Goal: Find specific page/section: Find specific page/section

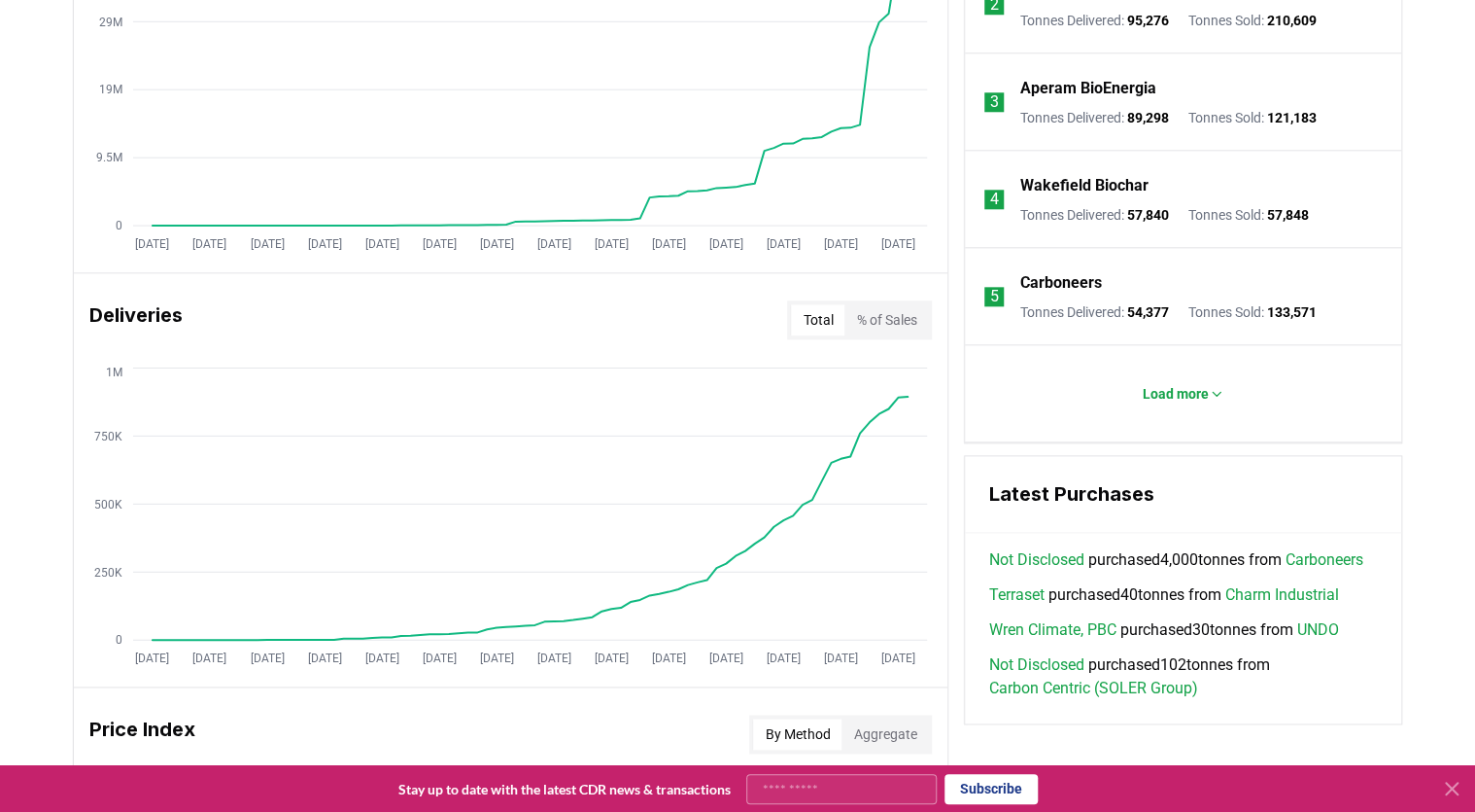
scroll to position [622, 0]
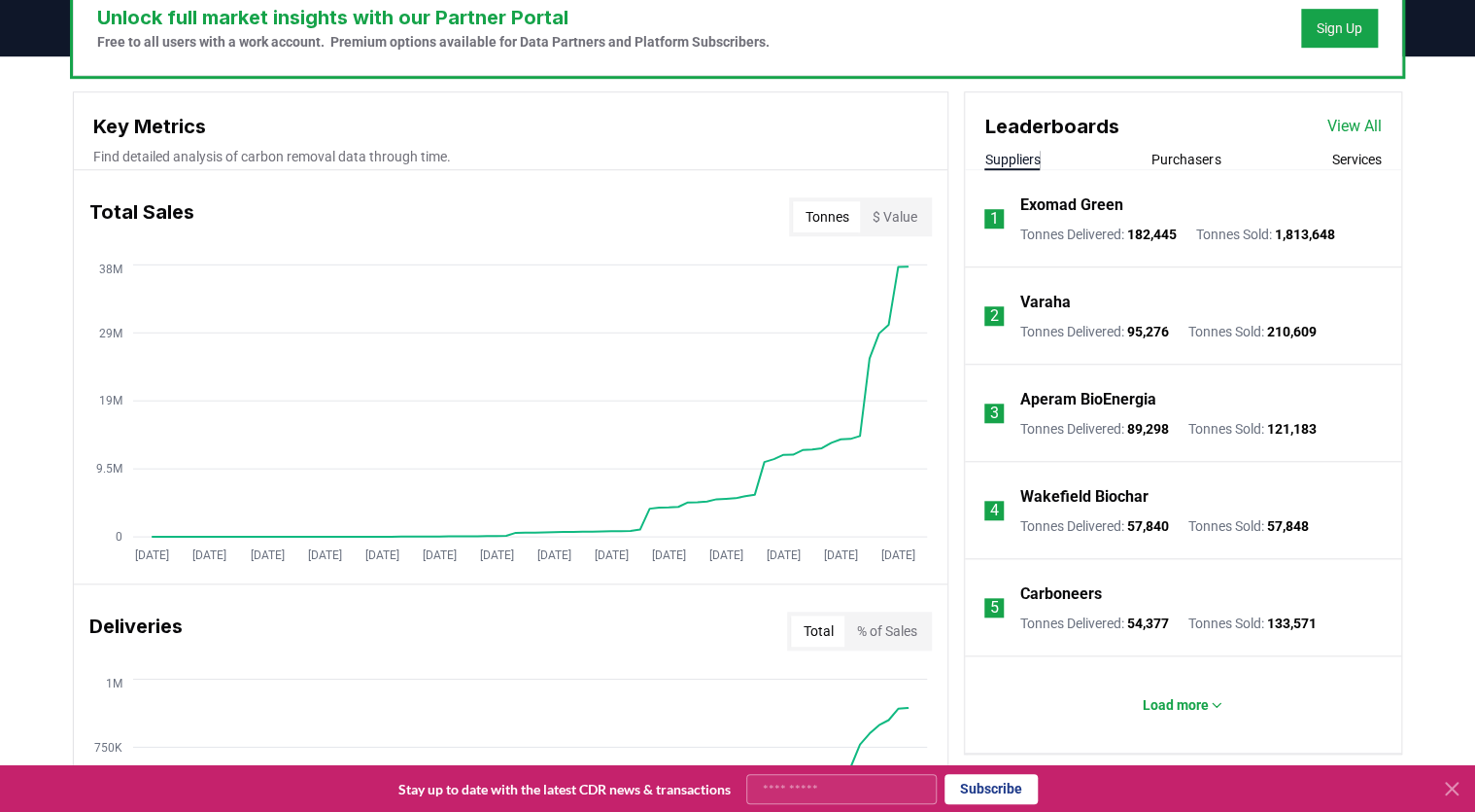
click at [1446, 787] on icon at bounding box center [1451, 788] width 23 height 23
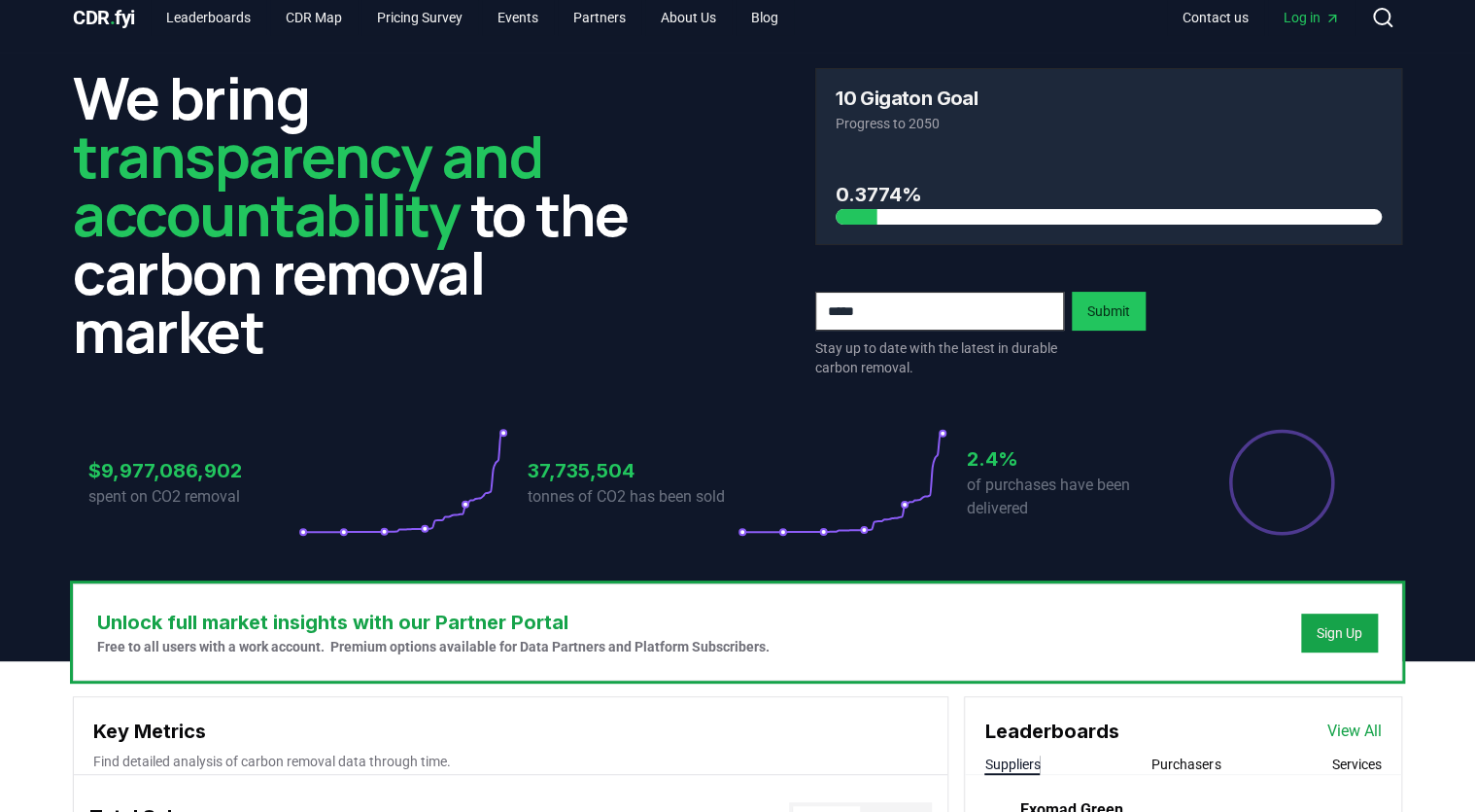
scroll to position [0, 0]
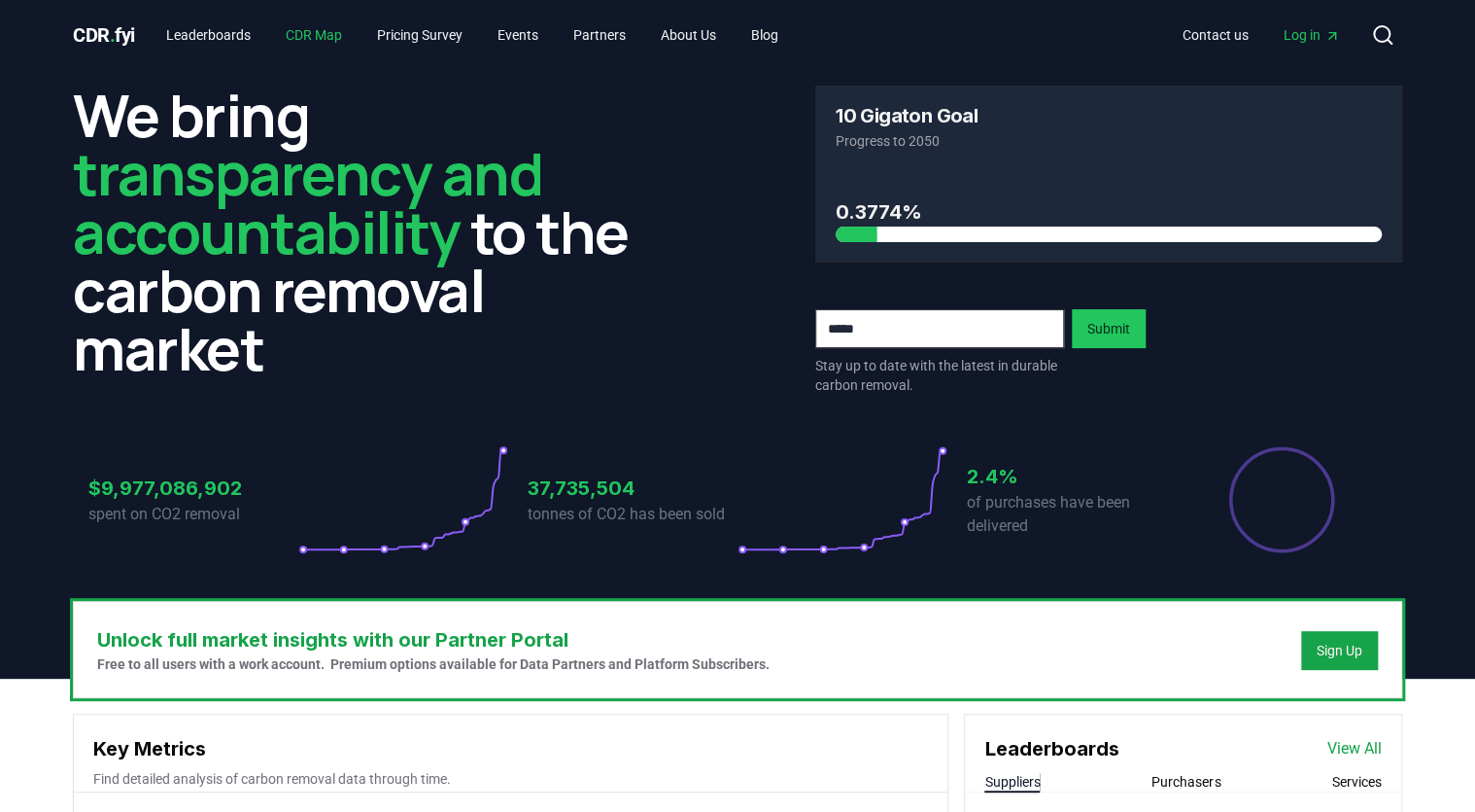
click at [329, 35] on link "CDR Map" at bounding box center [313, 34] width 87 height 35
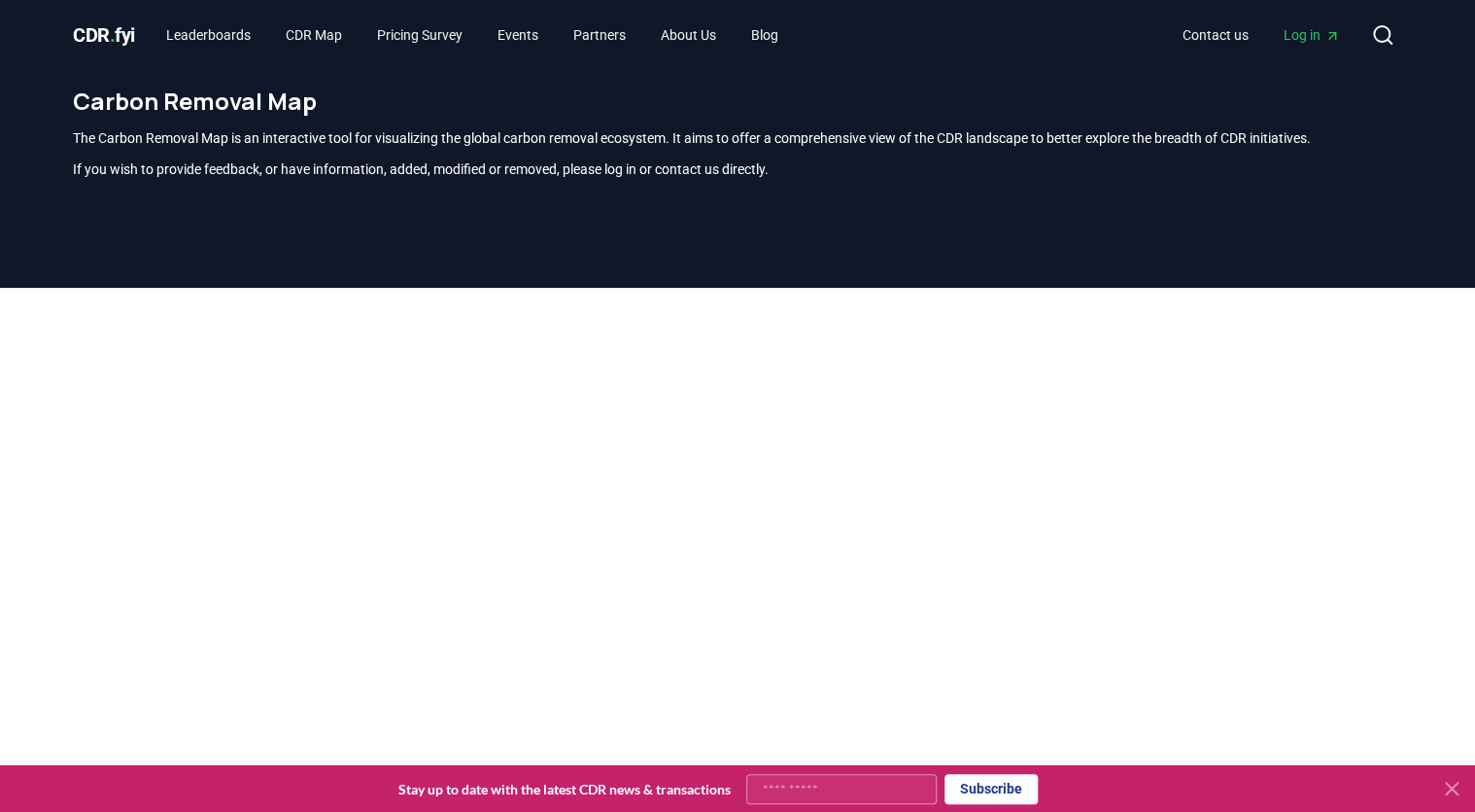
click at [778, 784] on input "Your email" at bounding box center [841, 789] width 191 height 30
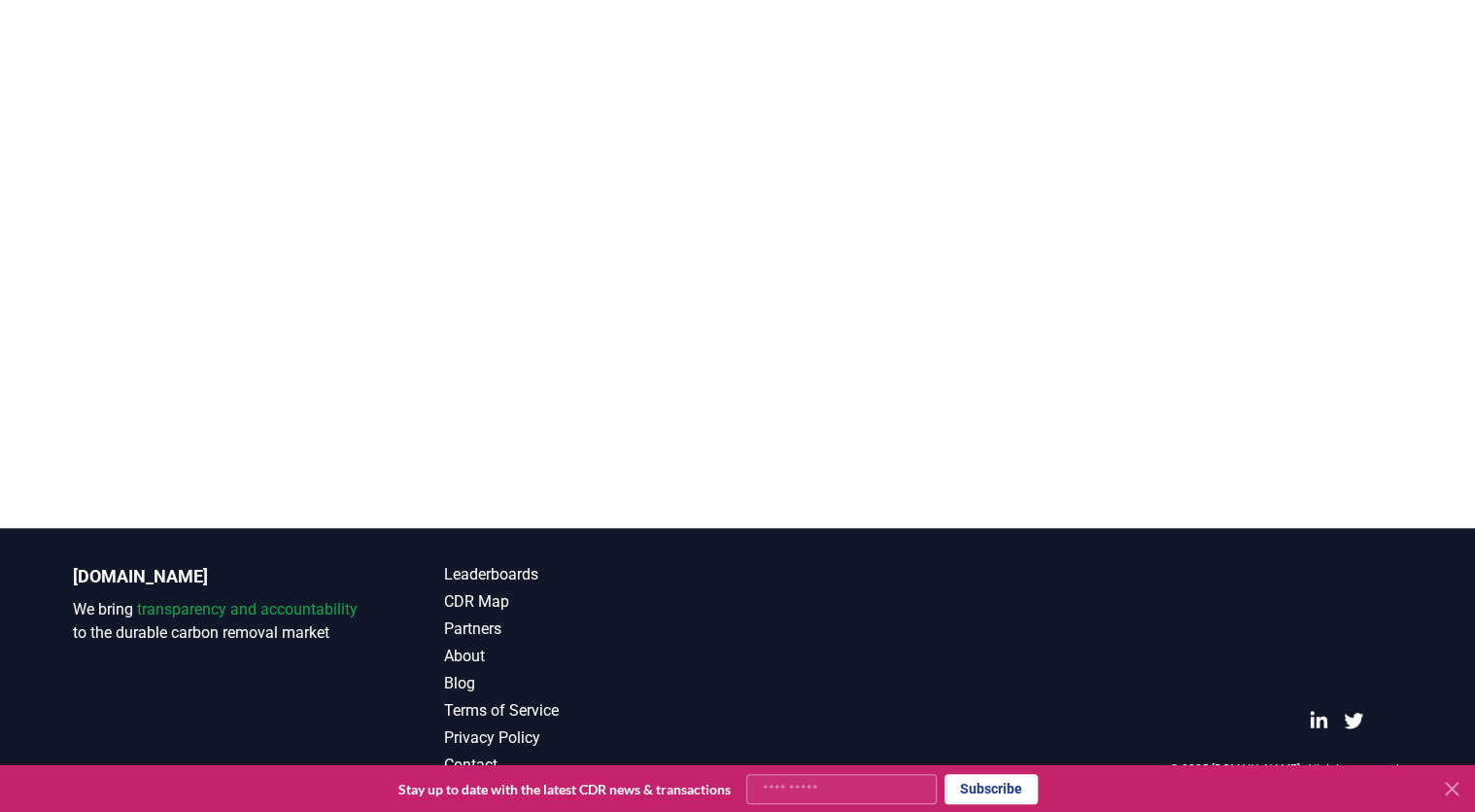
click at [794, 781] on input "Your email" at bounding box center [841, 789] width 191 height 30
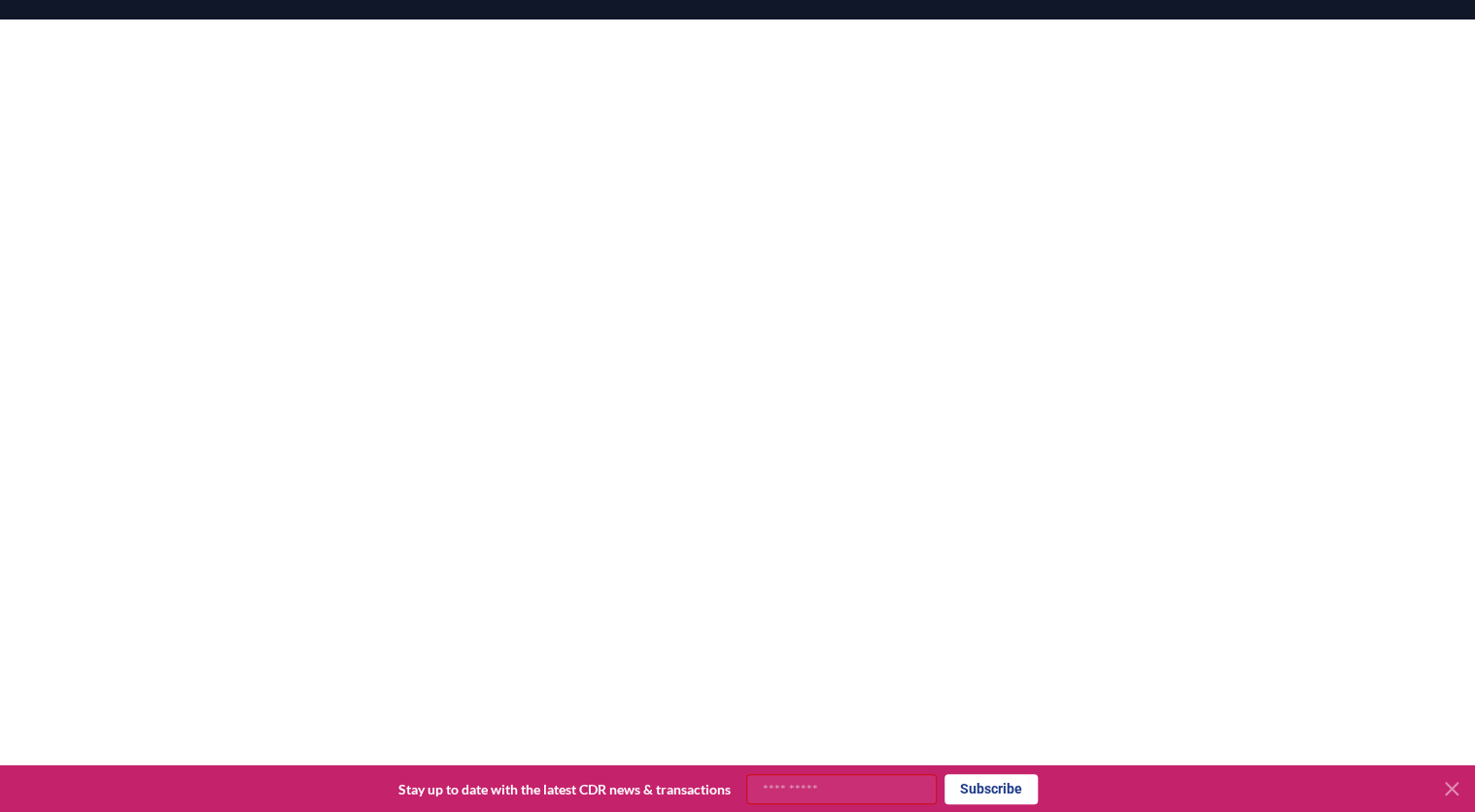
scroll to position [260, 0]
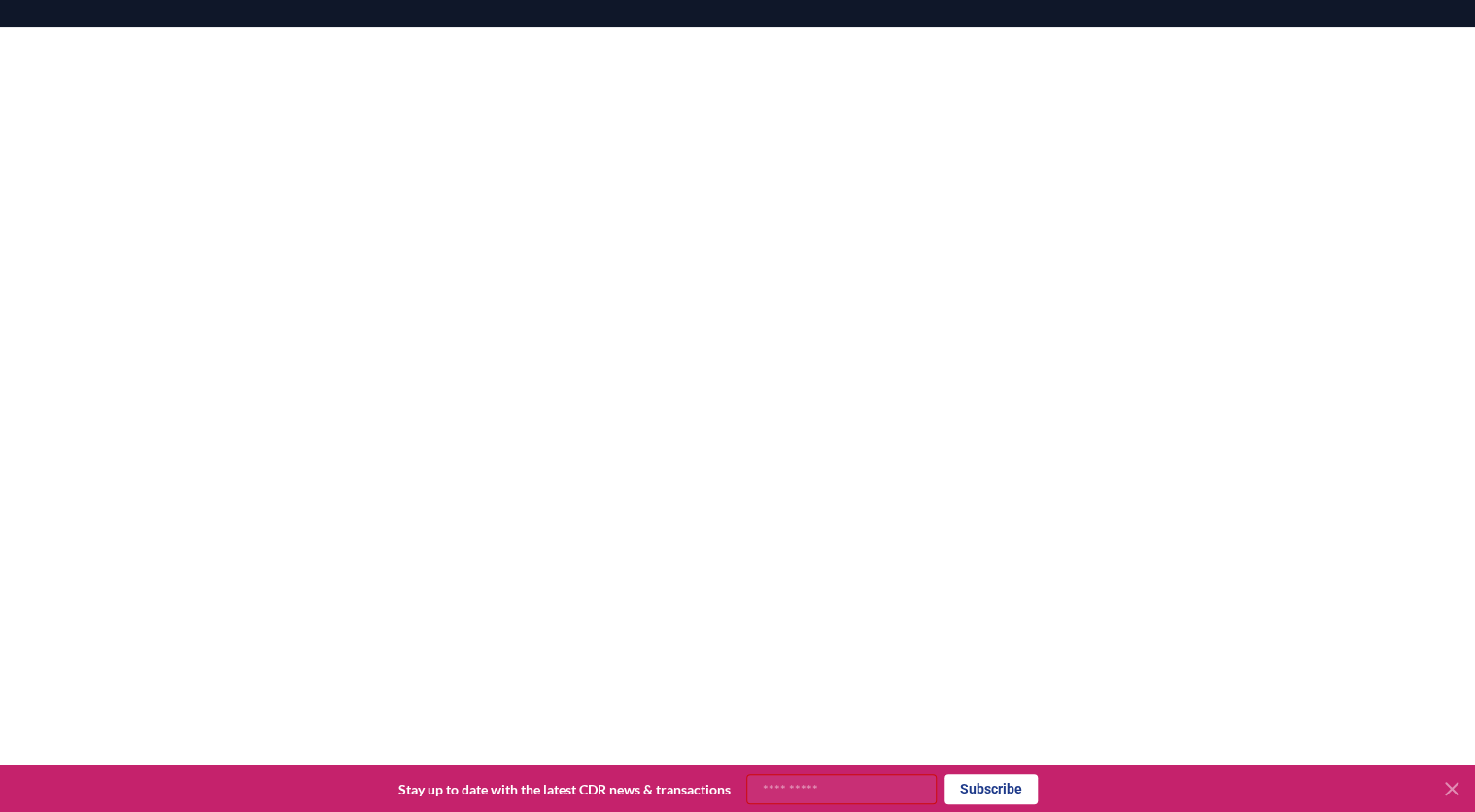
click at [1451, 784] on icon at bounding box center [1451, 788] width 23 height 23
